Goal: Check status: Check status

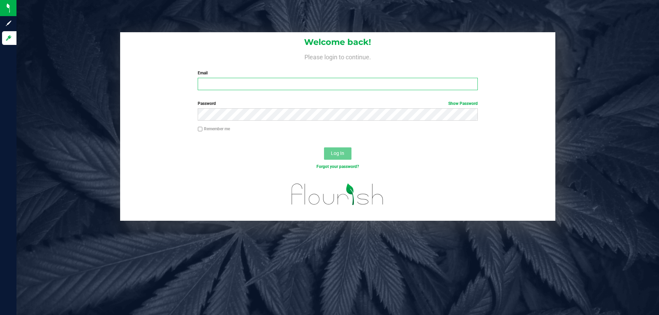
click at [280, 80] on input "Email" at bounding box center [338, 84] width 280 height 12
type input "[EMAIL_ADDRESS][DOMAIN_NAME]"
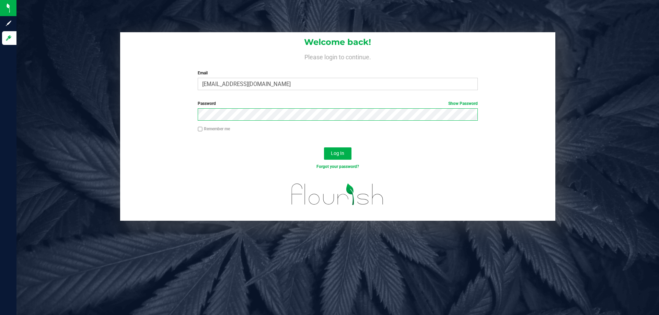
click at [324, 148] on button "Log In" at bounding box center [337, 154] width 27 height 12
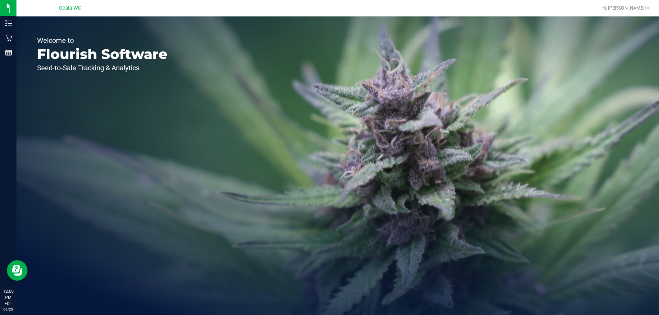
click at [377, 5] on div at bounding box center [360, 7] width 474 height 13
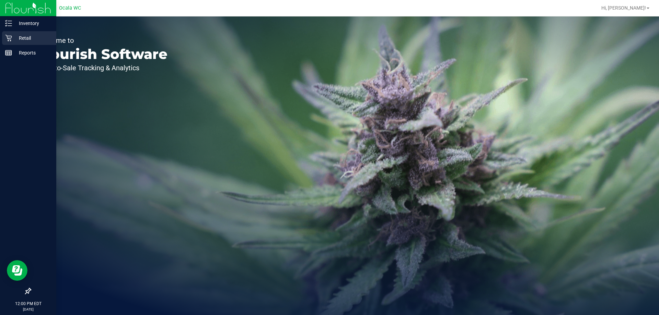
click at [12, 38] on p "Retail" at bounding box center [32, 38] width 41 height 8
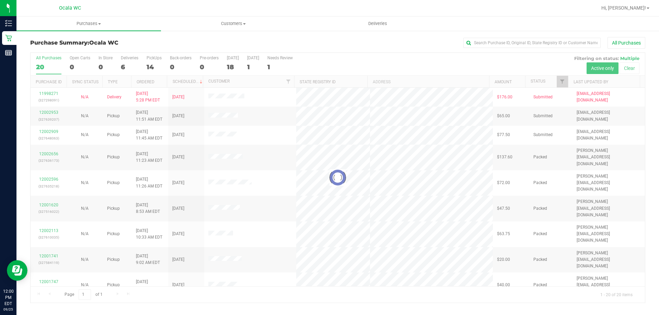
click at [237, 41] on div "All Purchases" at bounding box center [440, 43] width 410 height 12
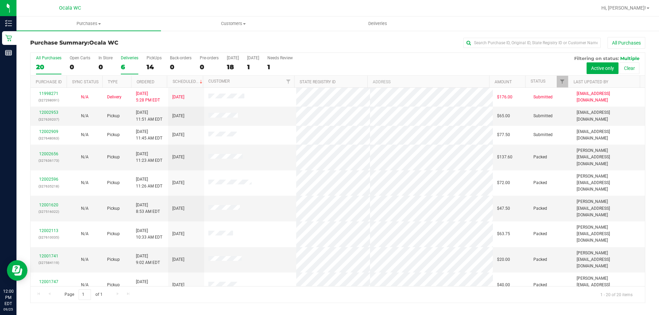
click at [126, 59] on div "Deliveries" at bounding box center [130, 58] width 18 height 5
click at [0, 0] on input "Deliveries 6" at bounding box center [0, 0] width 0 height 0
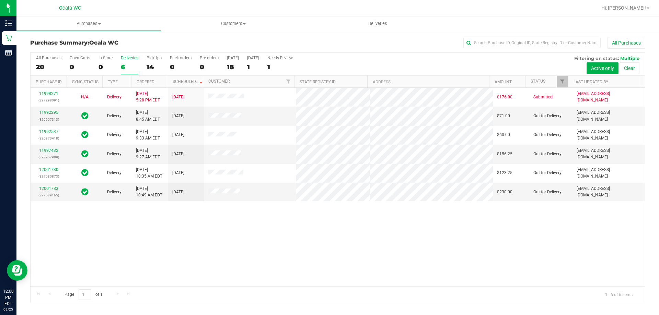
click at [317, 249] on div "11998271 (327298091) N/A Delivery [DATE] 5:28 PM EDT 9/26/2025 $176.00 Submitte…" at bounding box center [338, 187] width 614 height 199
click at [171, 240] on div "11998271 (327298091) N/A Delivery [DATE] 5:28 PM EDT 9/26/2025 $176.00 Submitte…" at bounding box center [338, 187] width 614 height 199
